Goal: Complete application form

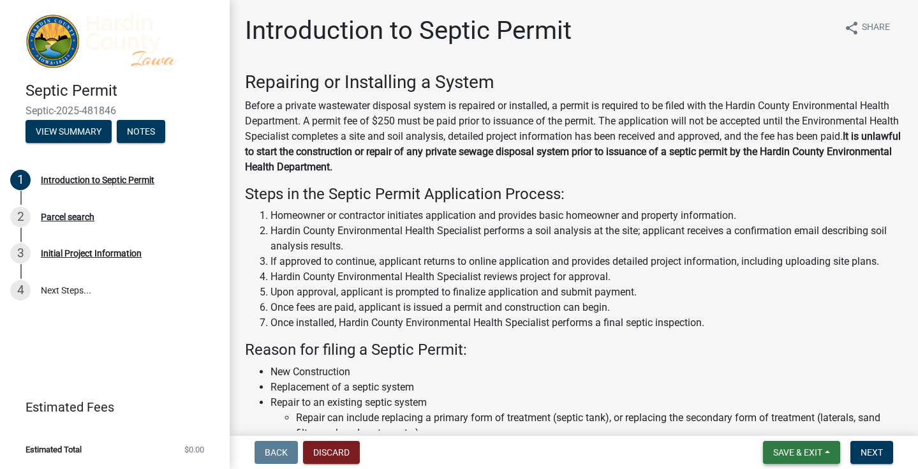
click at [822, 454] on span "Save & Exit" at bounding box center [797, 452] width 49 height 10
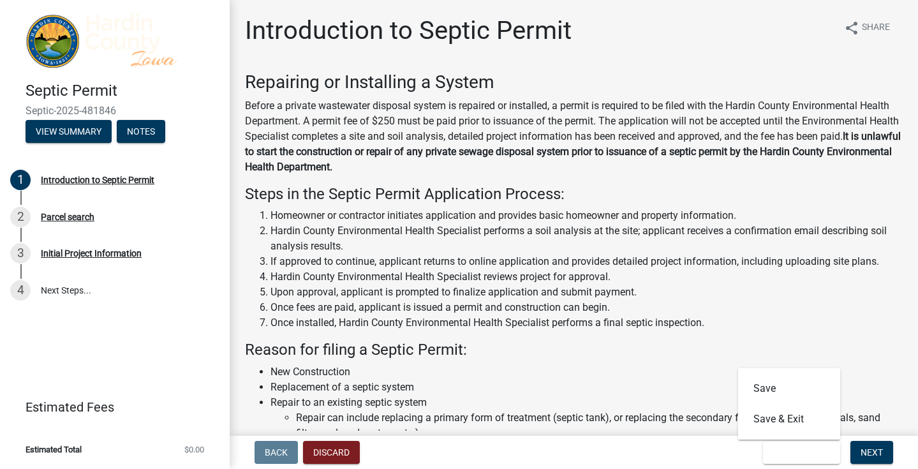
click at [881, 360] on div "​Repairing or Installing a System Before a private wastewater disposal system i…" at bounding box center [574, 353] width 658 height 565
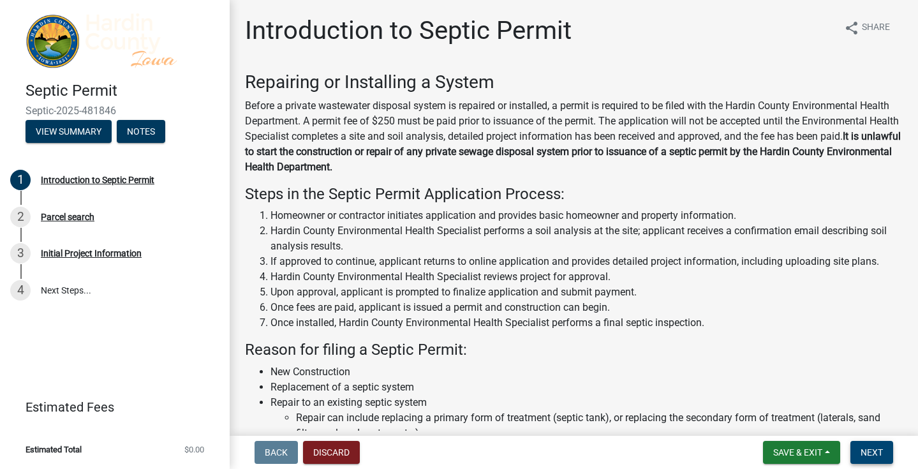
click at [870, 445] on button "Next" at bounding box center [871, 452] width 43 height 23
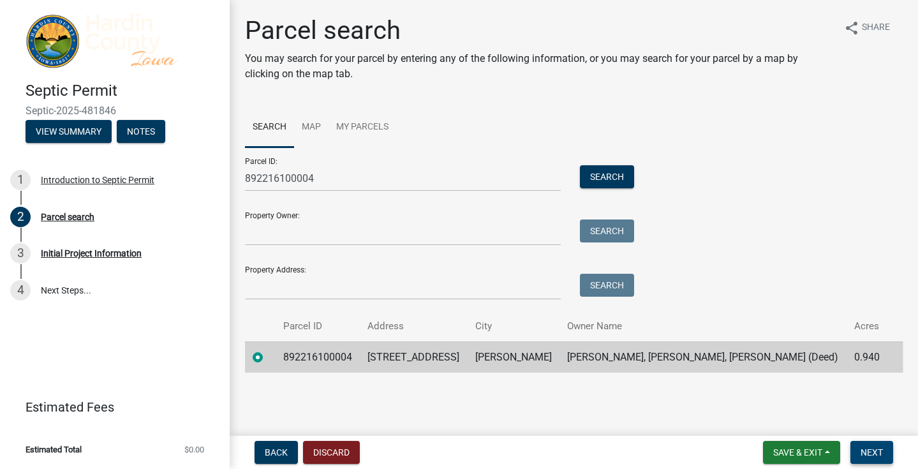
click at [866, 442] on button "Next" at bounding box center [871, 452] width 43 height 23
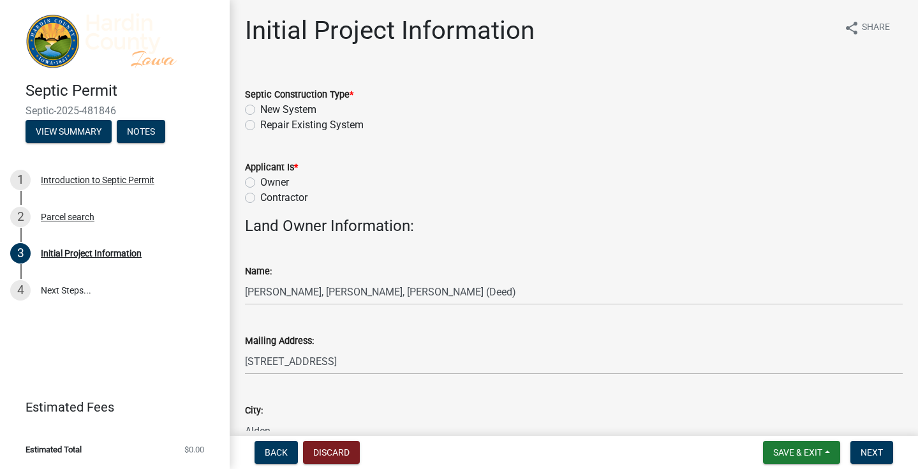
click at [260, 127] on label "Repair Existing System" at bounding box center [311, 124] width 103 height 15
click at [260, 126] on input "Repair Existing System" at bounding box center [264, 121] width 8 height 8
radio input "true"
click at [260, 198] on label "Contractor" at bounding box center [283, 197] width 47 height 15
click at [260, 198] on input "Contractor" at bounding box center [264, 194] width 8 height 8
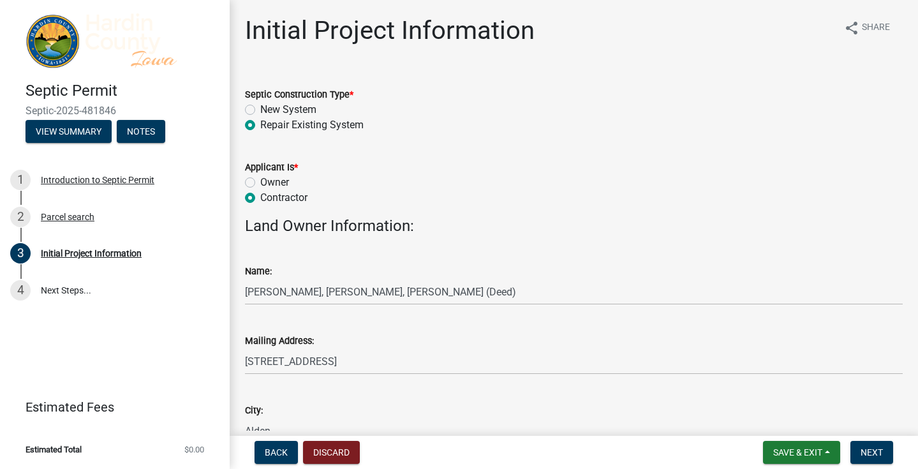
radio input "true"
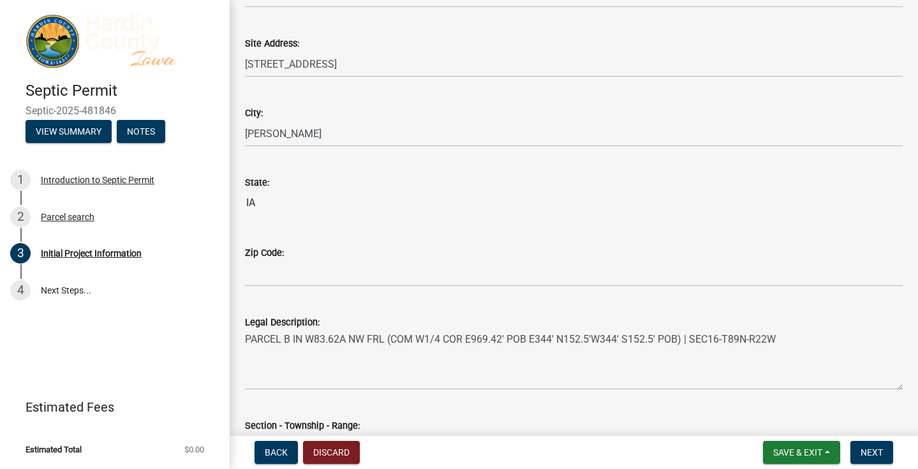
scroll to position [901, 0]
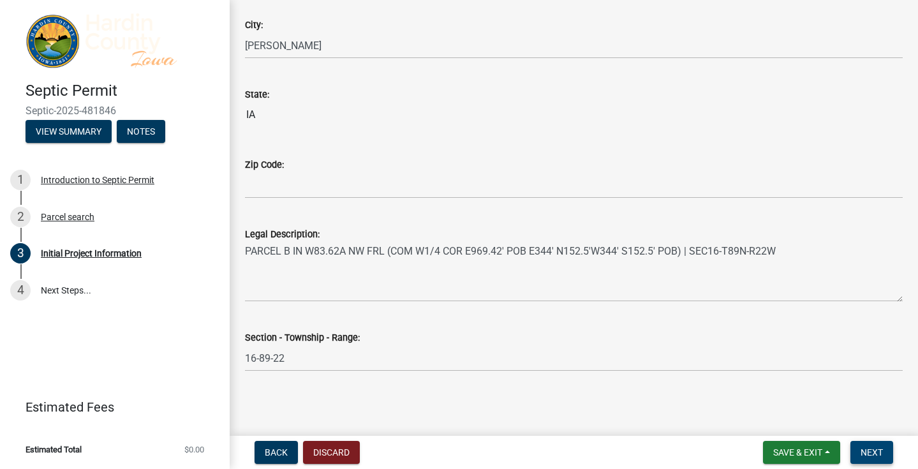
click at [863, 443] on button "Next" at bounding box center [871, 452] width 43 height 23
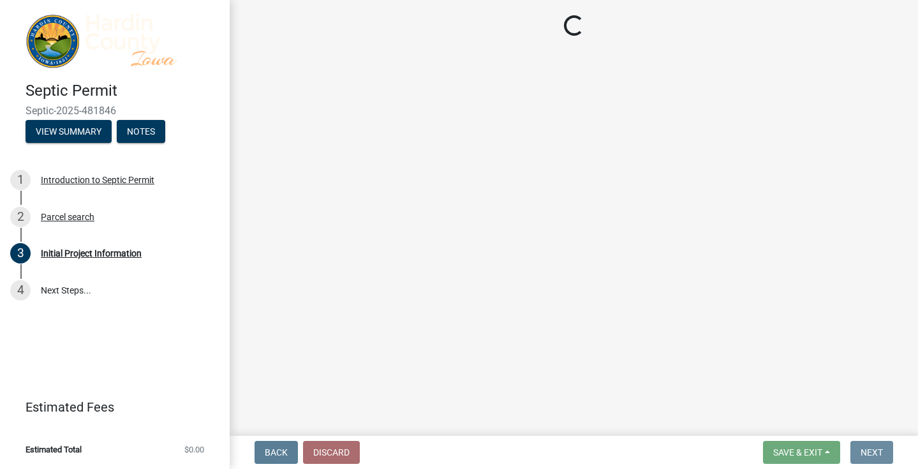
scroll to position [0, 0]
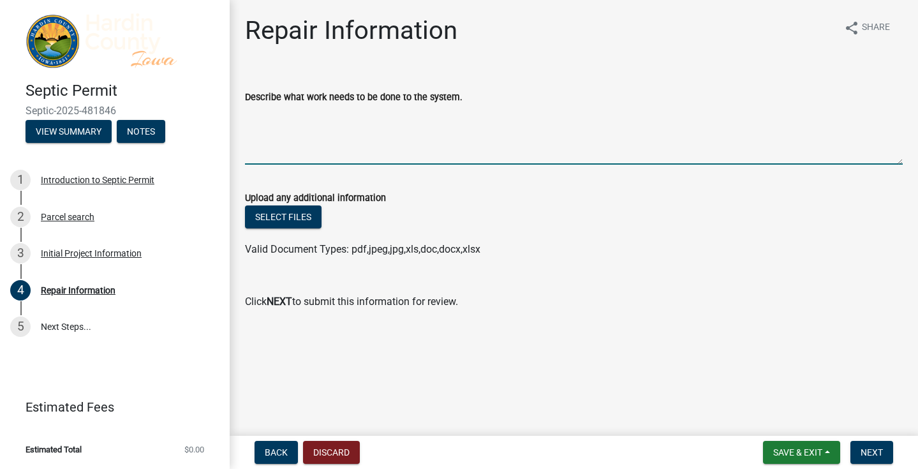
click at [321, 158] on textarea "Describe what work needs to be done to the system." at bounding box center [574, 135] width 658 height 60
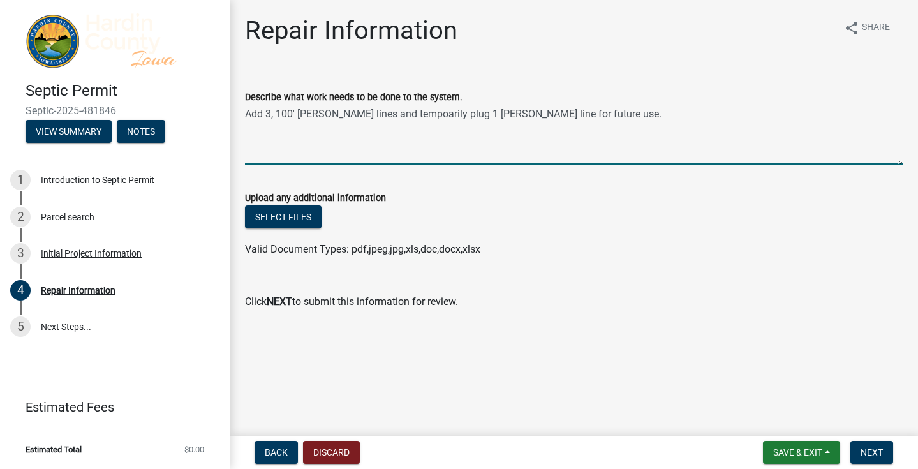
click at [397, 113] on textarea "Add 3, 100' [PERSON_NAME] lines and tempoarily plug 1 [PERSON_NAME] line for fu…" at bounding box center [574, 135] width 658 height 60
type textarea "Add 3, 100' [PERSON_NAME] lines and temporarily plug 1 [PERSON_NAME] line for f…"
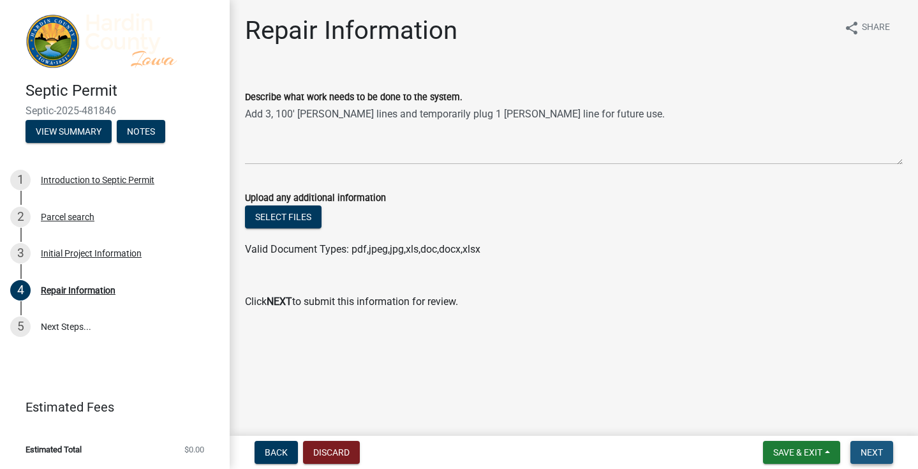
click at [877, 450] on span "Next" at bounding box center [872, 452] width 22 height 10
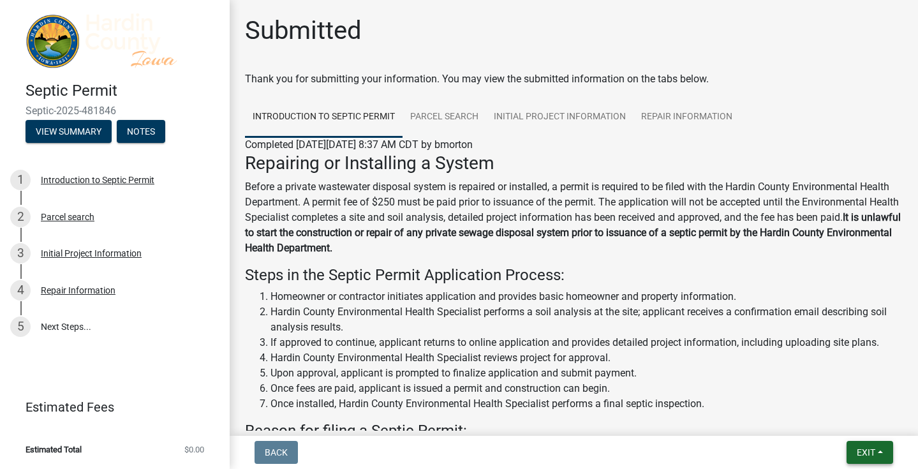
click at [885, 455] on button "Exit" at bounding box center [870, 452] width 47 height 23
click at [841, 415] on button "Save & Exit" at bounding box center [843, 419] width 102 height 31
